Goal: Information Seeking & Learning: Learn about a topic

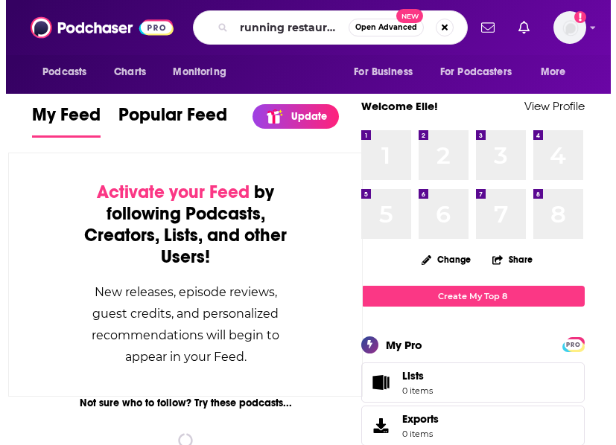
scroll to position [0, 7]
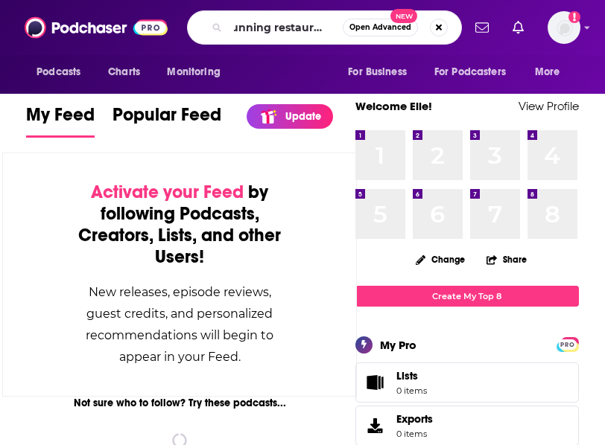
type input "running restaurants"
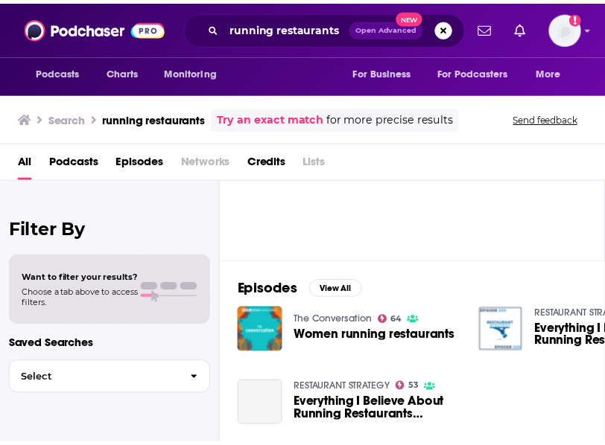
scroll to position [104, 0]
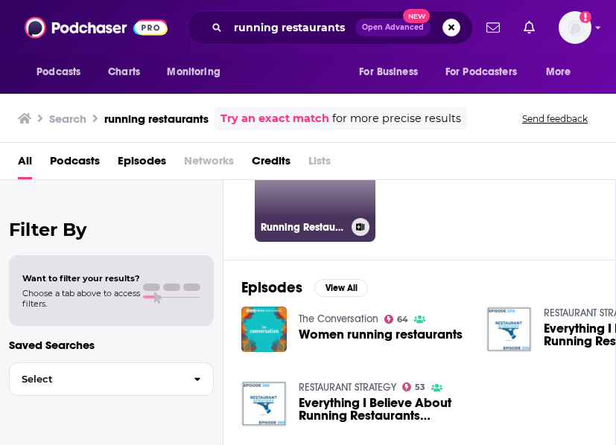
click at [310, 195] on link "Running Restaurants" at bounding box center [315, 181] width 121 height 121
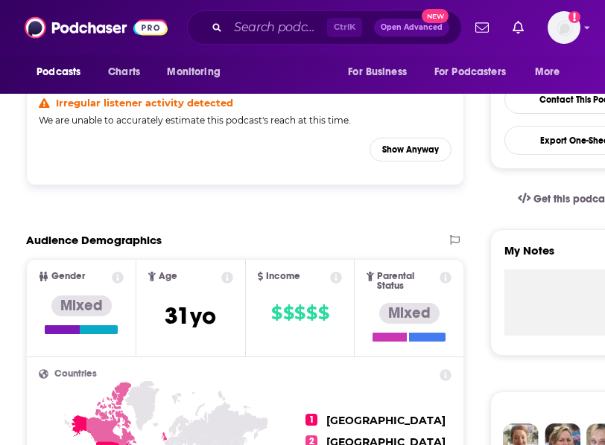
scroll to position [354, 0]
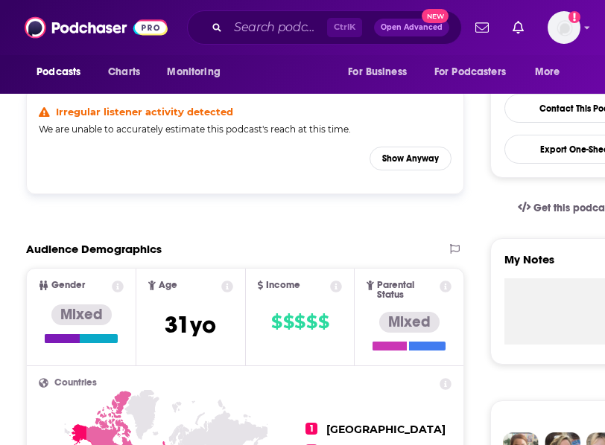
click at [409, 146] on div "Irregular listener activity detected We are unable to accurately estimate this …" at bounding box center [245, 141] width 412 height 70
click at [401, 156] on button "Show Anyway" at bounding box center [410, 159] width 82 height 24
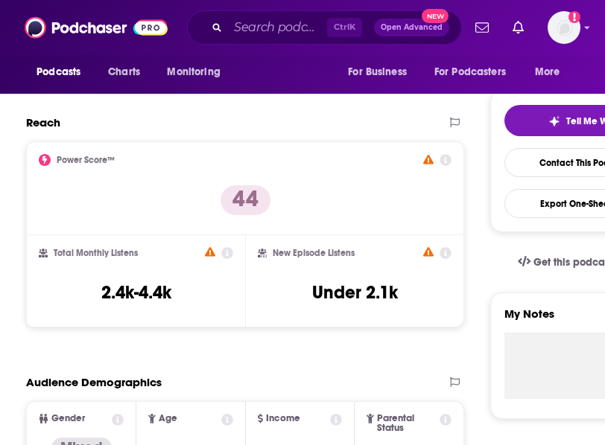
scroll to position [299, 0]
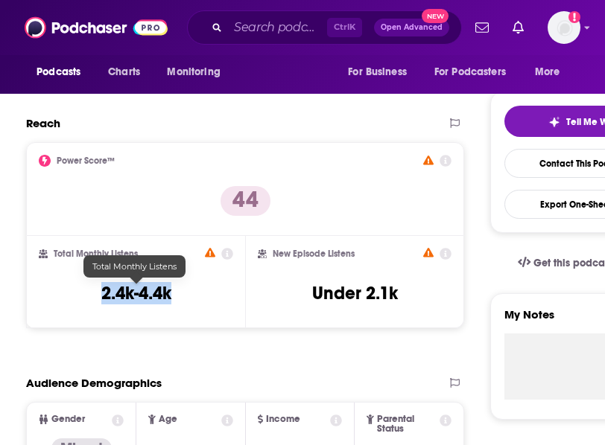
drag, startPoint x: 193, startPoint y: 281, endPoint x: 77, endPoint y: 295, distance: 117.0
click at [77, 295] on div "Total Monthly Listens 2.4k-4.4k" at bounding box center [136, 282] width 194 height 69
copy h3 "2.4k-4.4k"
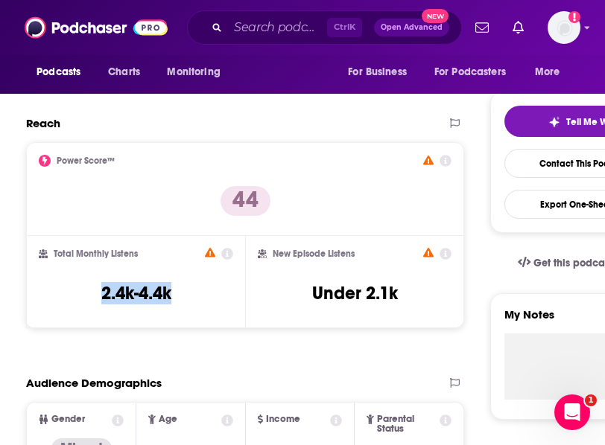
scroll to position [0, 0]
click at [286, 28] on input "Search podcasts, credits, & more..." at bounding box center [277, 28] width 99 height 24
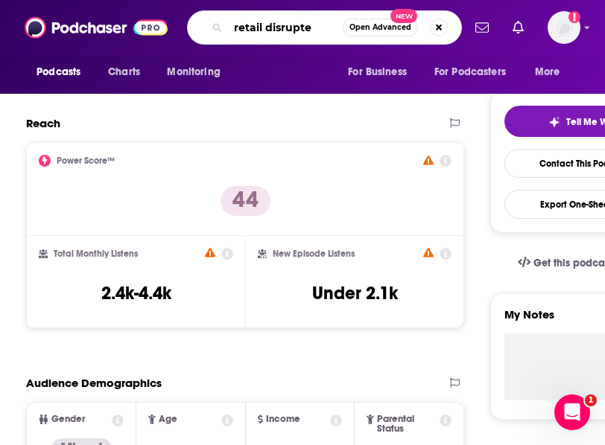
type input "retail disrupted"
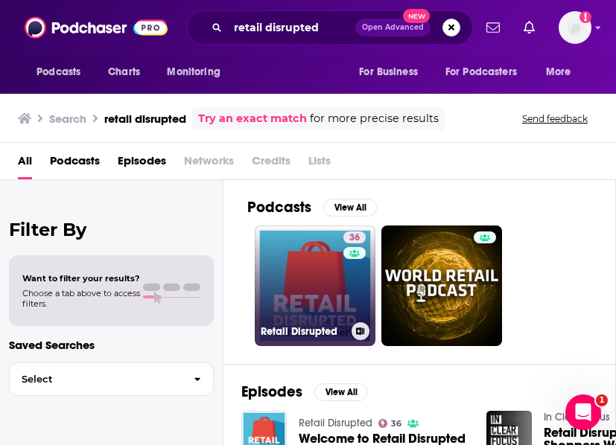
click at [313, 267] on link "36 Retail Disrupted" at bounding box center [315, 286] width 121 height 121
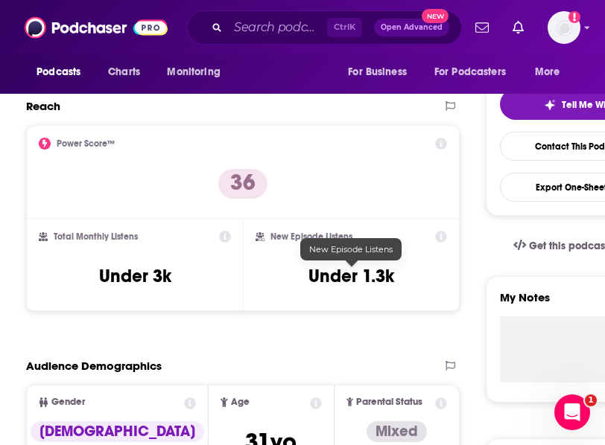
scroll to position [316, 0]
